Goal: Find specific page/section: Find specific page/section

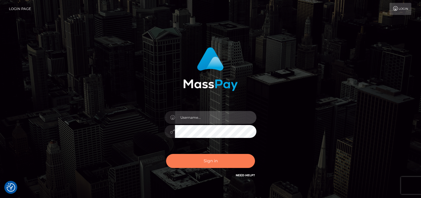
type input "denise"
click at [217, 167] on button "Sign in" at bounding box center [210, 161] width 89 height 14
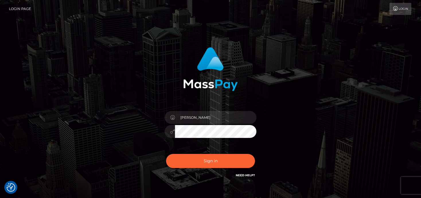
click at [216, 163] on div "Sign in Need Help?" at bounding box center [210, 164] width 100 height 26
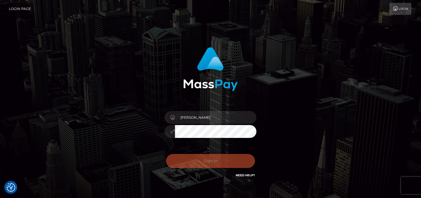
click at [216, 163] on button "Sign in" at bounding box center [210, 161] width 89 height 14
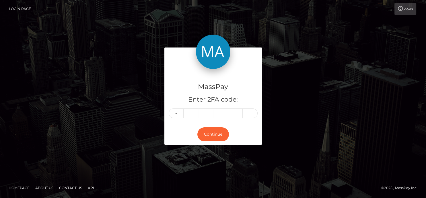
type input "6"
type input "1"
type input "2"
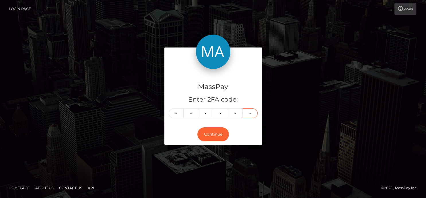
type input "9"
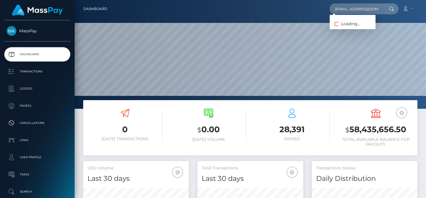
scroll to position [102, 106]
type input "destinykxye@gmail.com"
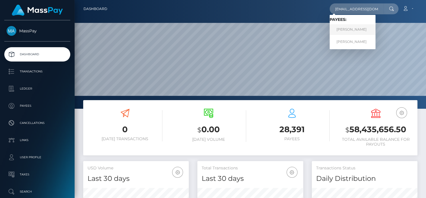
click at [342, 30] on link "SHARON YOULD" at bounding box center [352, 29] width 46 height 11
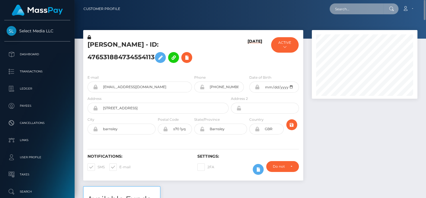
click at [340, 11] on input "text" at bounding box center [356, 8] width 54 height 11
paste input "destinykxye@gmail.com"
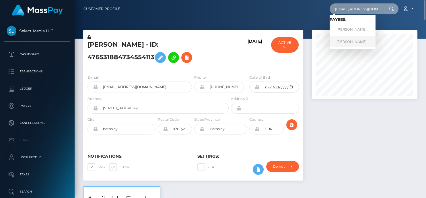
type input "destinykxye@gmail.com"
click at [342, 44] on link "SHARON YOULD" at bounding box center [352, 41] width 46 height 11
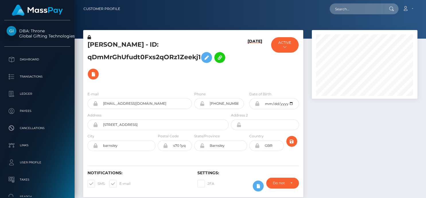
scroll to position [69, 106]
drag, startPoint x: 201, startPoint y: 58, endPoint x: 90, endPoint y: 40, distance: 112.3
click at [90, 40] on h5 "SHARON YOULD - ID: qDmMrGhUfudt0Fxs2qORz1Zeekj1" at bounding box center [156, 61] width 138 height 42
copy h5 "HARON YOULD - ID: qDmMrGhUfudt0Fxs2qORz1Zeekj1"
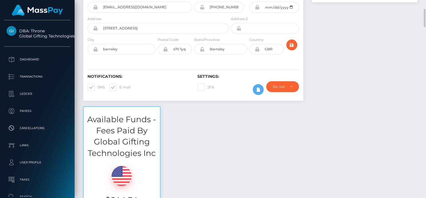
scroll to position [0, 0]
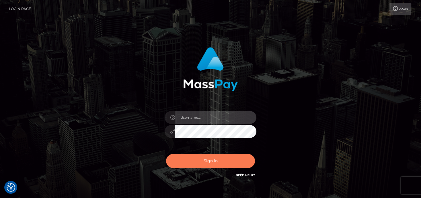
type input "[PERSON_NAME]"
click at [200, 166] on button "Sign in" at bounding box center [210, 161] width 89 height 14
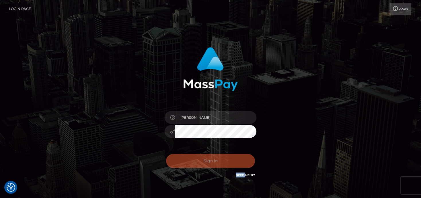
click at [200, 166] on div "Sign in Need Help?" at bounding box center [210, 164] width 100 height 26
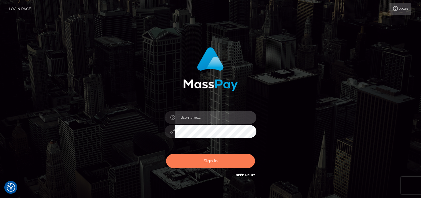
type input "denise"
click at [198, 160] on button "Sign in" at bounding box center [210, 161] width 89 height 14
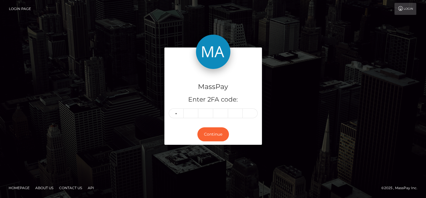
type input "3"
type input "6"
type input "0"
type input "2"
type input "8"
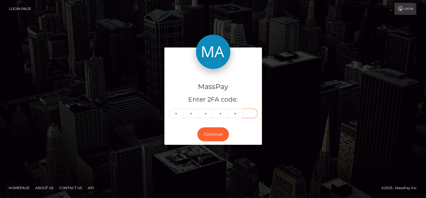
type input "4"
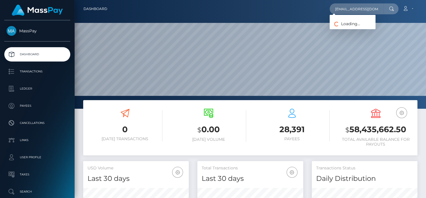
scroll to position [102, 106]
type input "[EMAIL_ADDRESS][DOMAIN_NAME]"
click at [370, 32] on link "[PERSON_NAME]" at bounding box center [352, 29] width 46 height 11
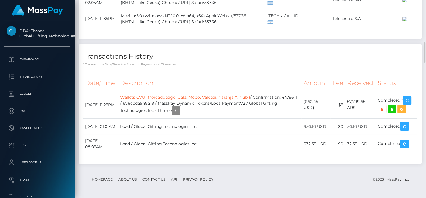
scroll to position [830, 0]
